Goal: Task Accomplishment & Management: Use online tool/utility

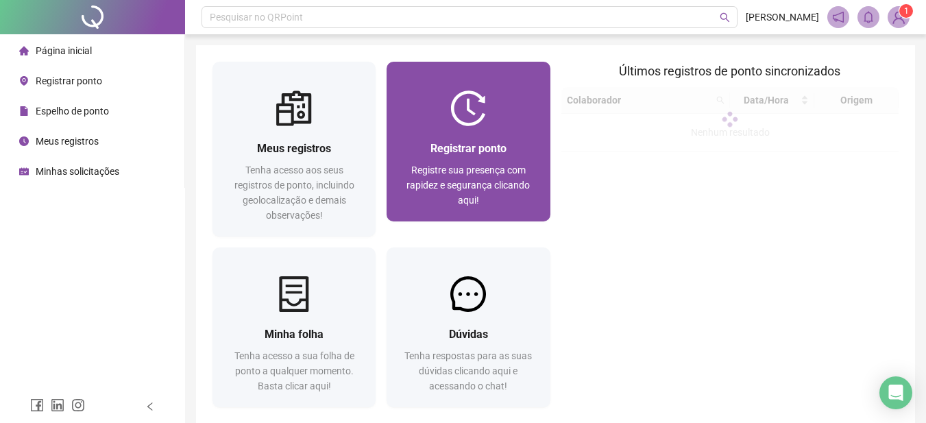
click at [480, 148] on span "Registrar ponto" at bounding box center [468, 148] width 76 height 13
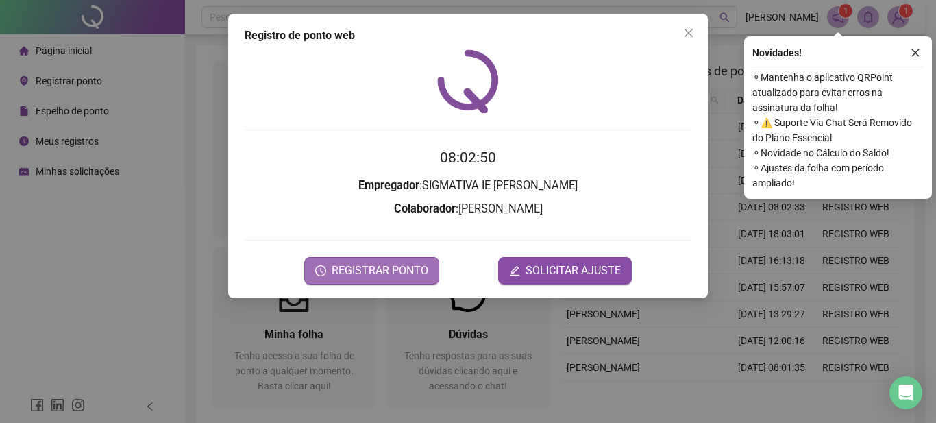
click at [398, 280] on button "REGISTRAR PONTO" at bounding box center [371, 270] width 135 height 27
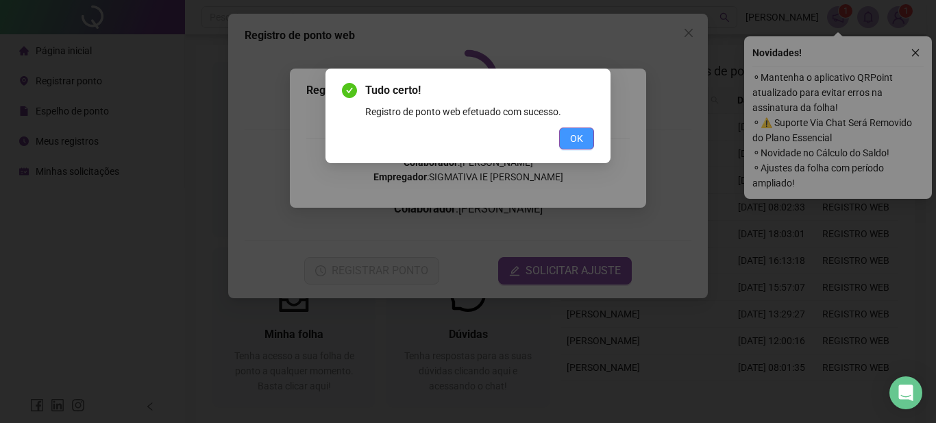
click at [570, 141] on span "OK" at bounding box center [576, 138] width 13 height 15
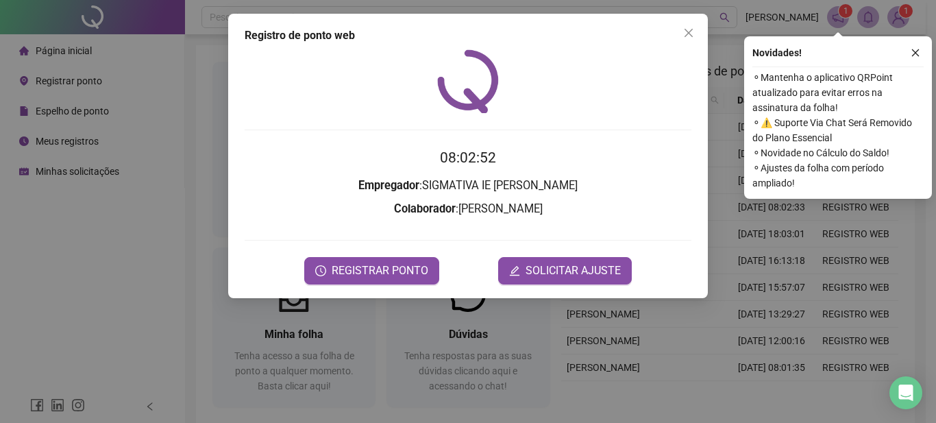
drag, startPoint x: 681, startPoint y: 26, endPoint x: 906, endPoint y: 24, distance: 225.5
click at [682, 26] on button "Close" at bounding box center [689, 33] width 22 height 22
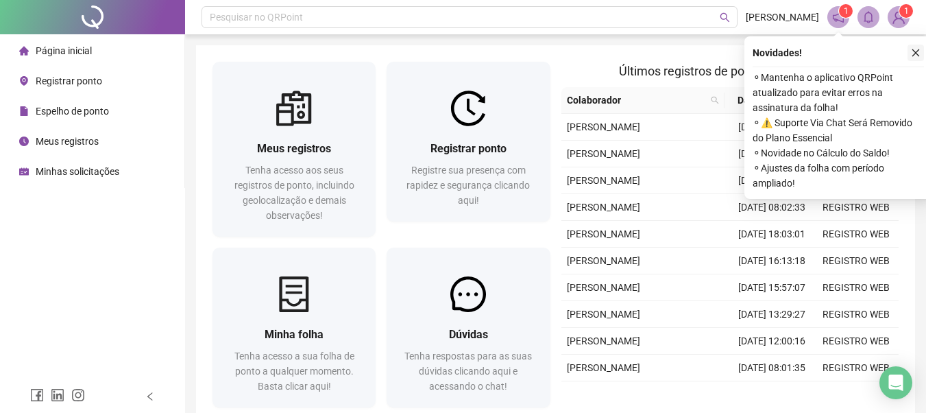
click at [913, 51] on button "button" at bounding box center [915, 53] width 16 height 16
